Goal: Find specific page/section: Find specific page/section

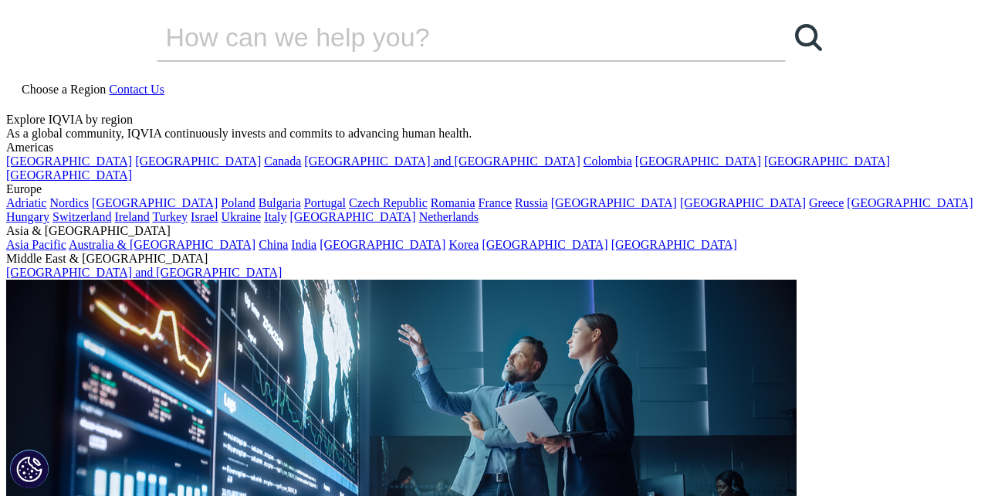
click at [106, 83] on span "Choose a Region" at bounding box center [64, 89] width 84 height 13
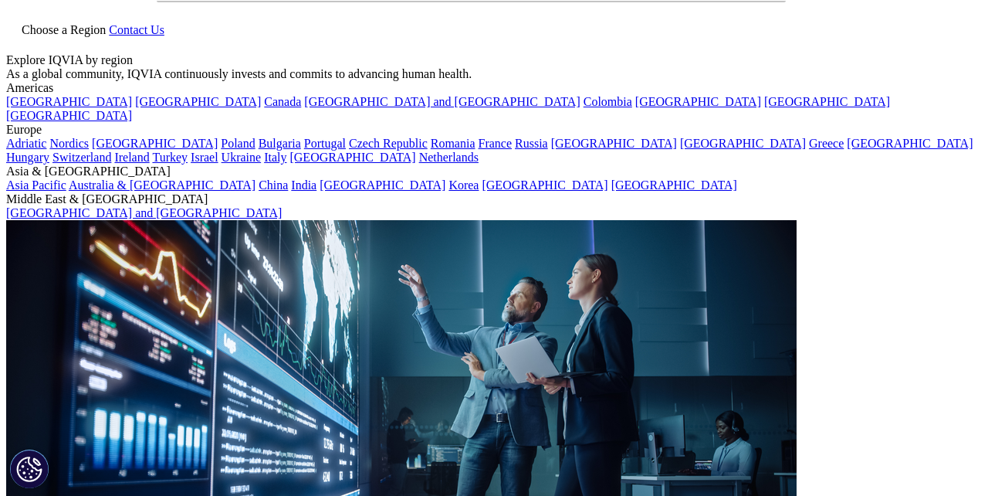
scroll to position [62, 0]
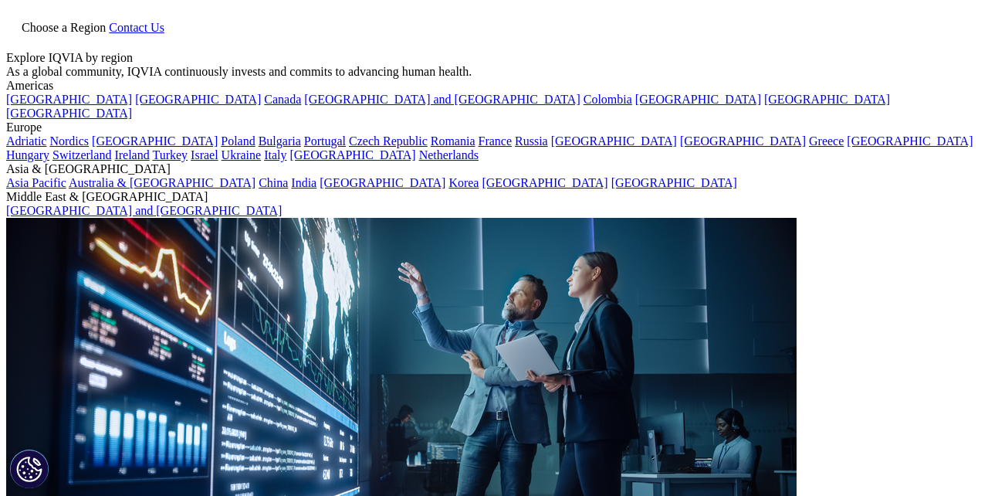
click at [847, 147] on link "Spain" at bounding box center [910, 140] width 126 height 13
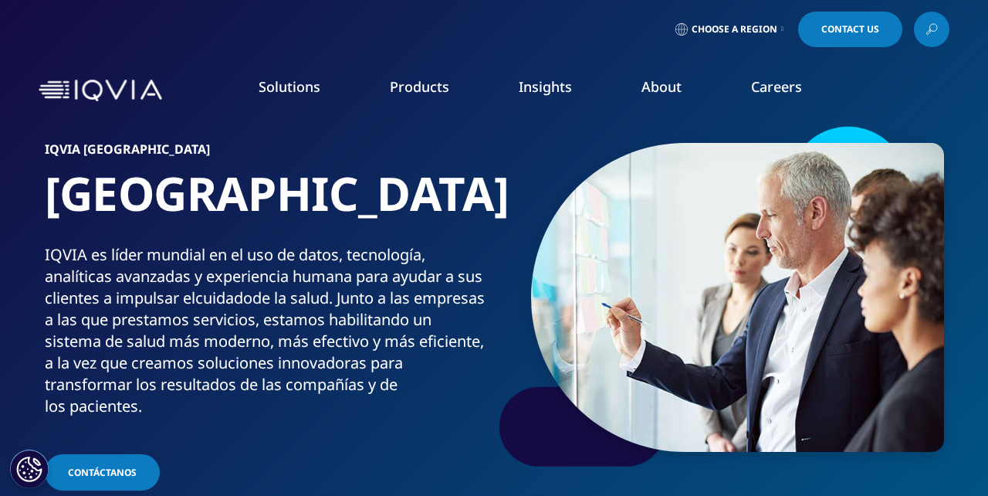
click at [354, 196] on link "Clinical Research" at bounding box center [375, 193] width 219 height 17
